Goal: Task Accomplishment & Management: Use online tool/utility

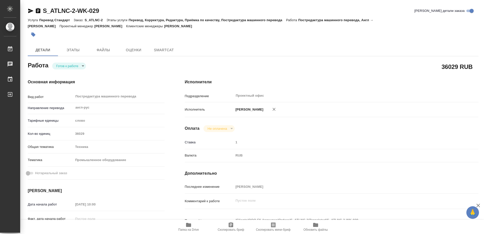
type textarea "x"
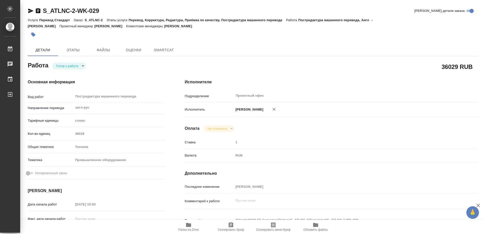
type textarea "x"
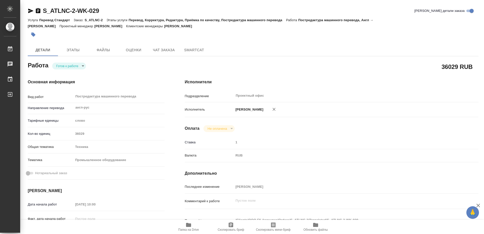
type textarea "x"
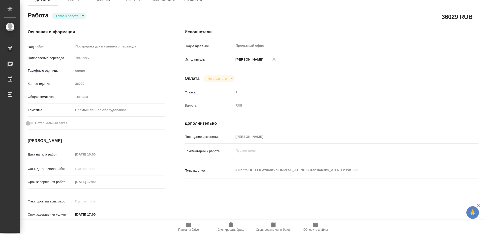
type textarea "x"
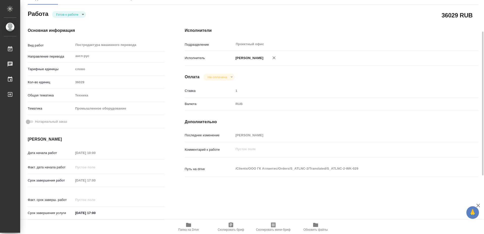
type textarea "x"
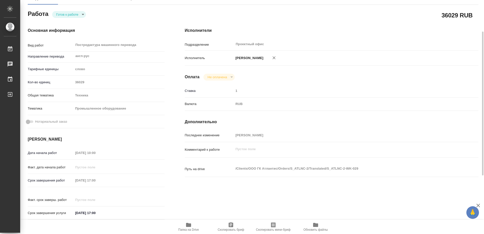
scroll to position [146, 0]
